Goal: Task Accomplishment & Management: Manage account settings

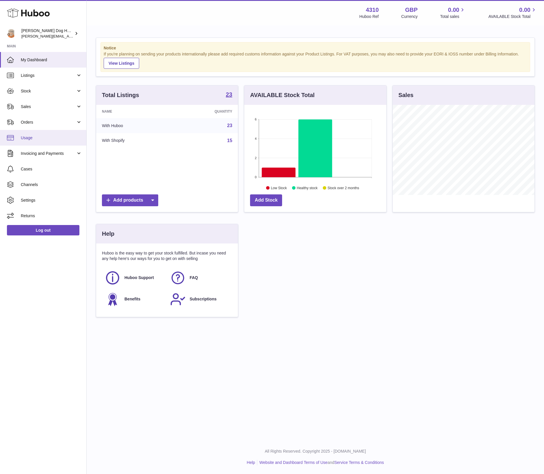
scroll to position [90, 142]
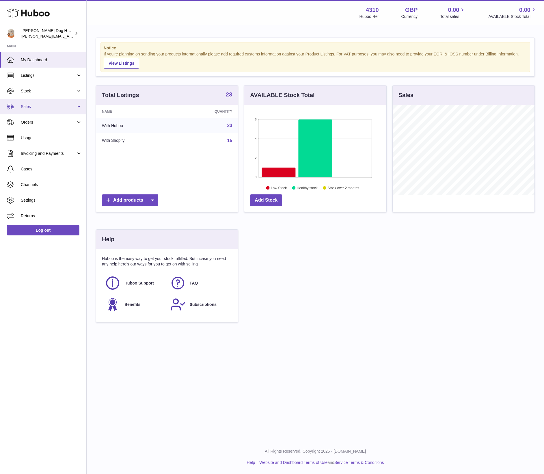
click at [46, 105] on span "Sales" at bounding box center [48, 106] width 55 height 5
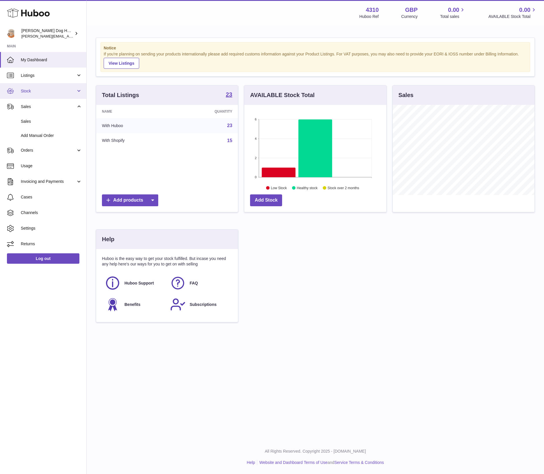
click at [46, 94] on link "Stock" at bounding box center [43, 91] width 86 height 16
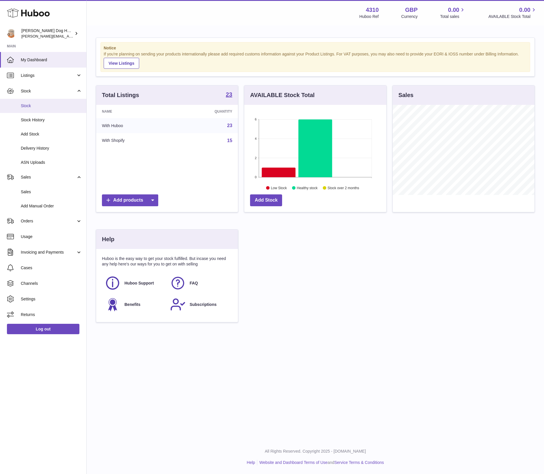
click at [45, 101] on link "Stock" at bounding box center [43, 106] width 86 height 14
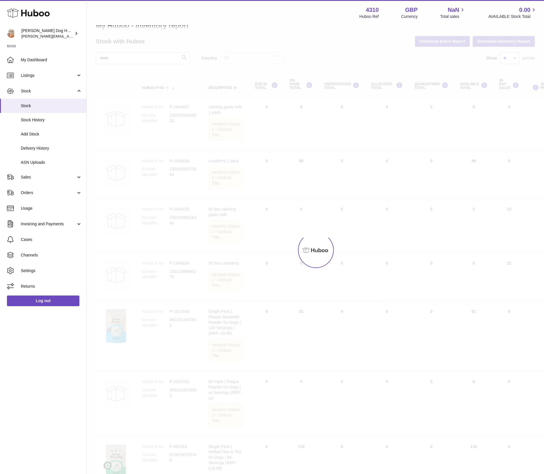
scroll to position [17, 0]
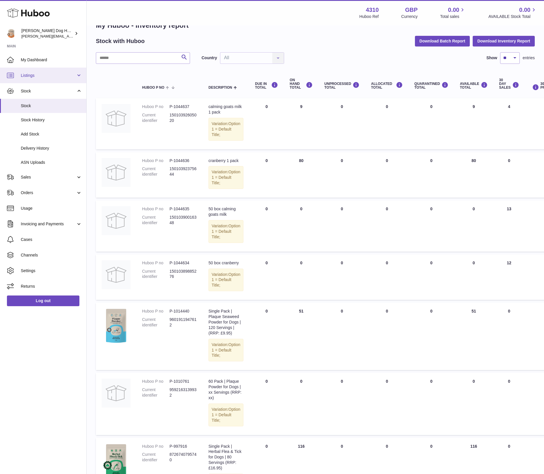
click at [50, 78] on link "Listings" at bounding box center [43, 76] width 86 height 16
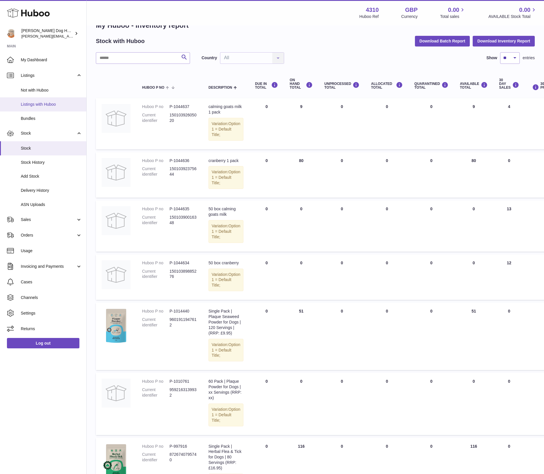
click at [51, 103] on span "Listings with Huboo" at bounding box center [51, 104] width 61 height 5
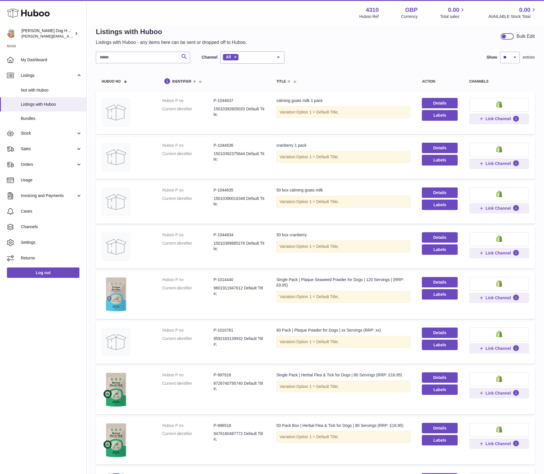
scroll to position [35, 0]
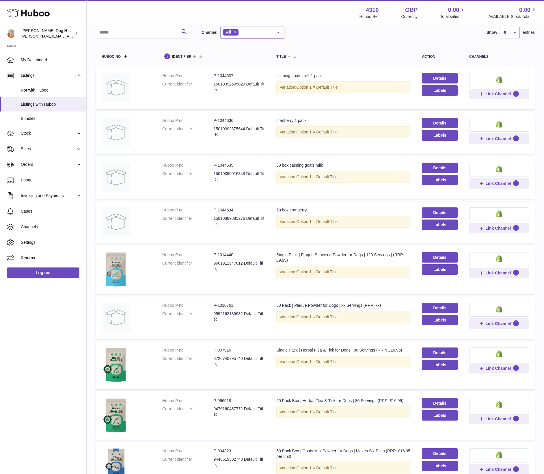
click at [449, 249] on td "Details Labels" at bounding box center [439, 270] width 47 height 48
click at [449, 253] on link "Details" at bounding box center [440, 257] width 36 height 10
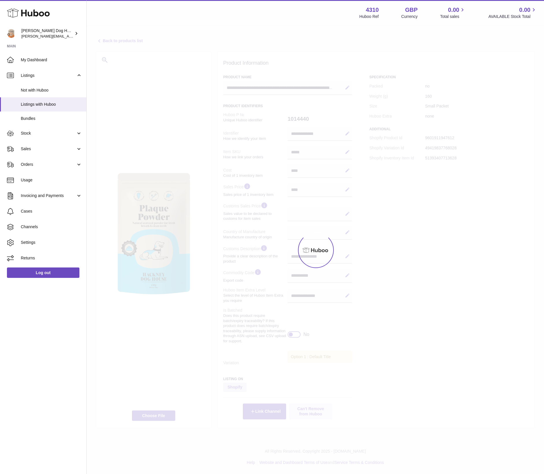
select select
select select "****"
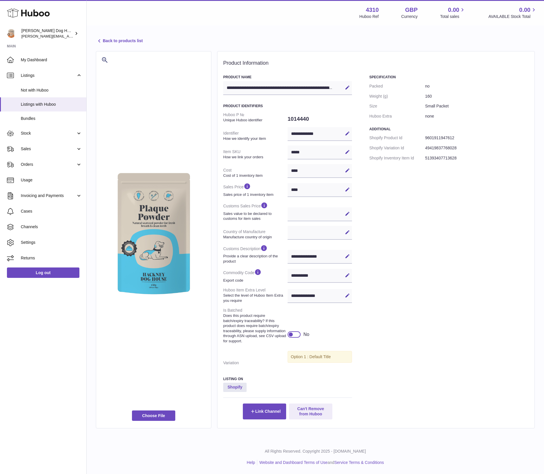
click at [316, 276] on div "**********" at bounding box center [320, 276] width 64 height 14
